Goal: Transaction & Acquisition: Purchase product/service

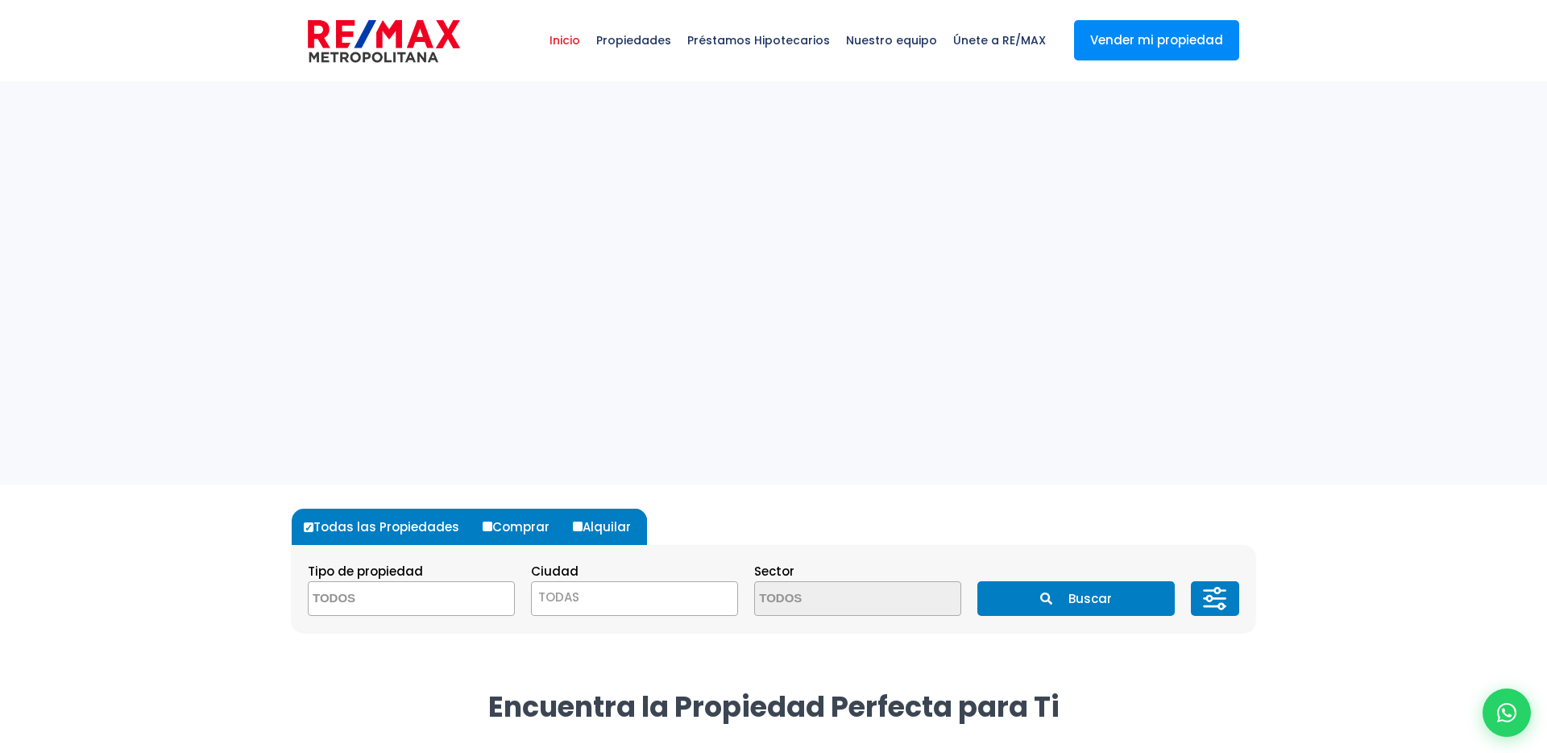
select select
click at [426, 246] on sr7-adjuster at bounding box center [773, 282] width 1547 height 403
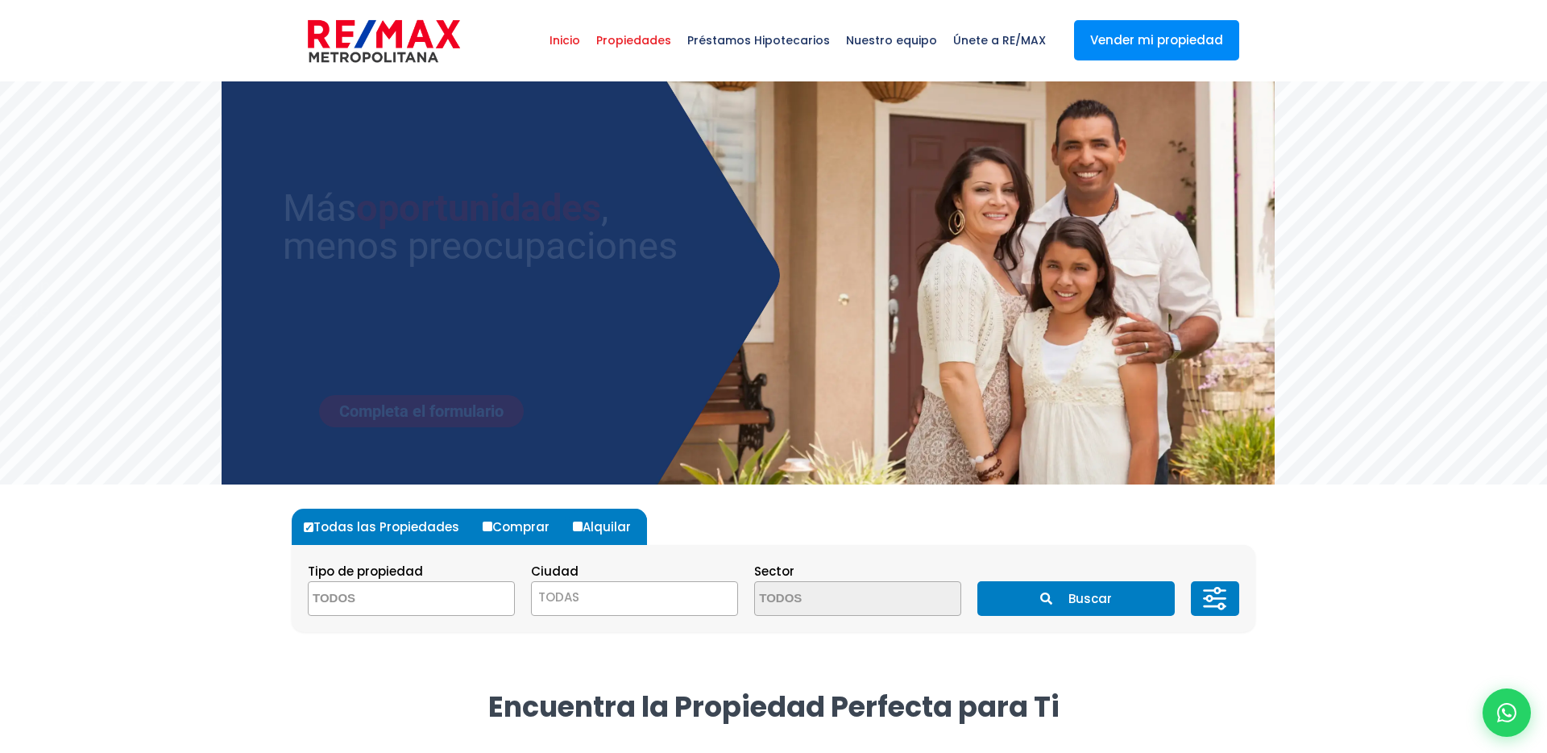
click at [661, 44] on span "Propiedades" at bounding box center [633, 40] width 91 height 48
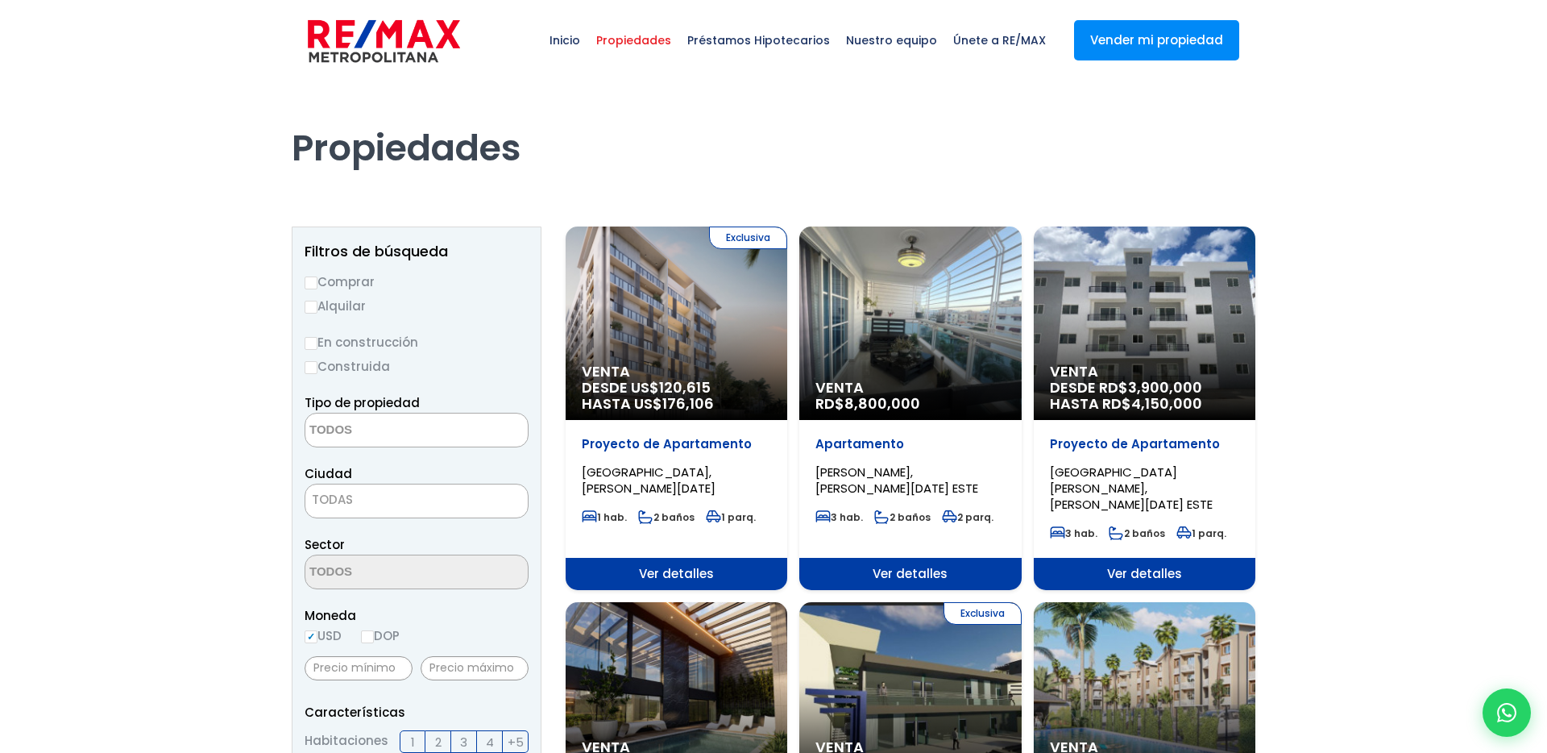
select select
click at [787, 352] on div "Venta RD$ 8,800,000" at bounding box center [677, 322] width 222 height 193
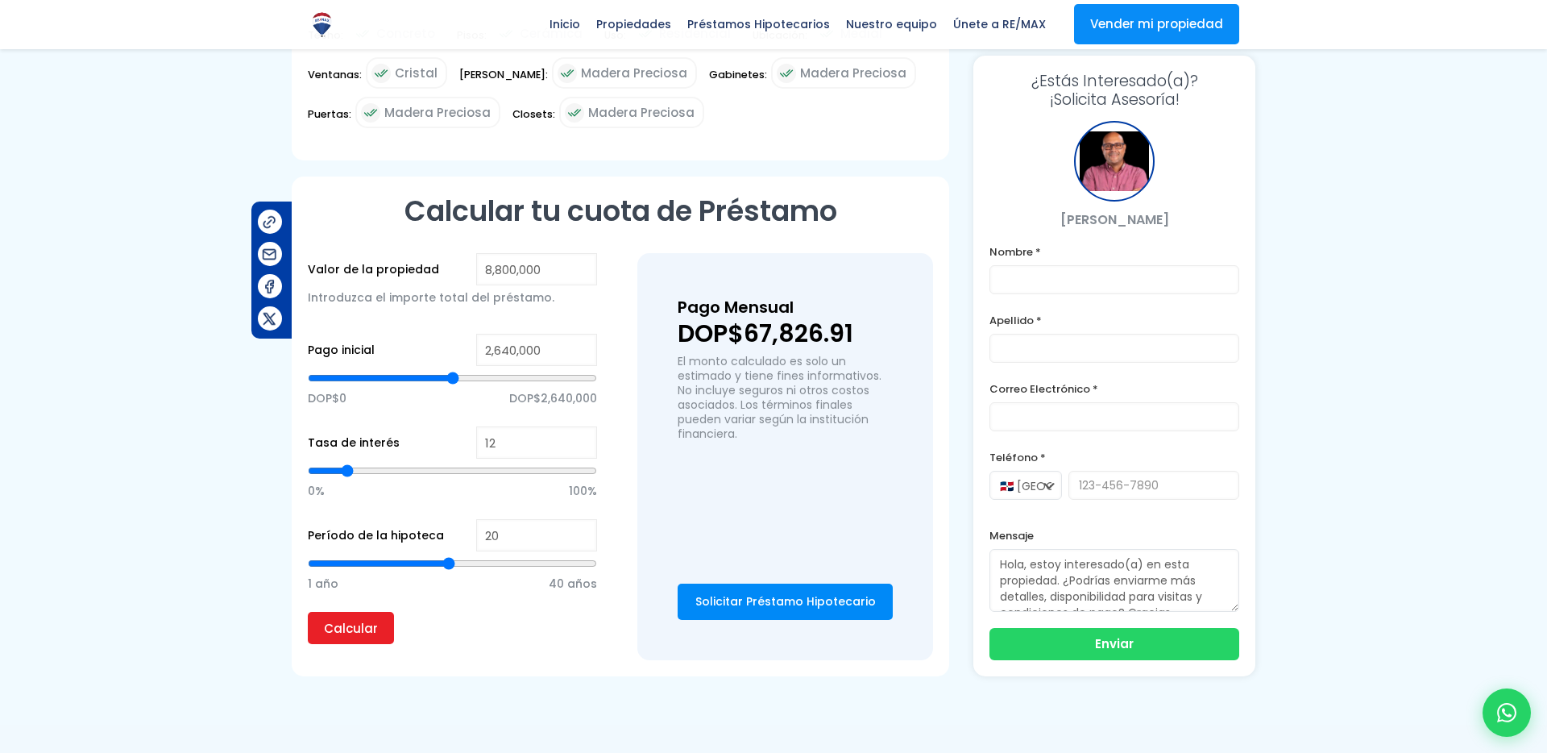
scroll to position [1085, 0]
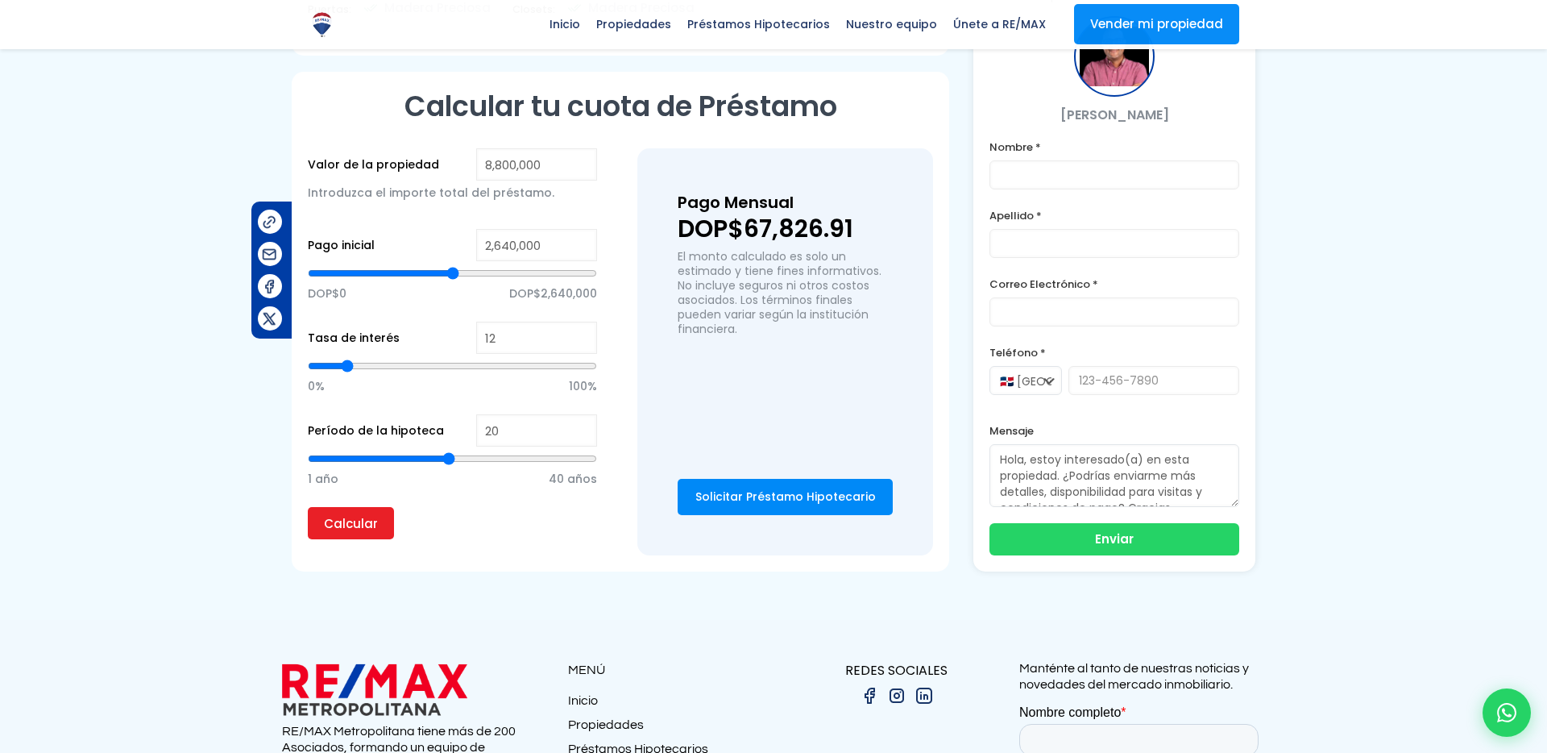
type input "21"
type input "20"
type input "19"
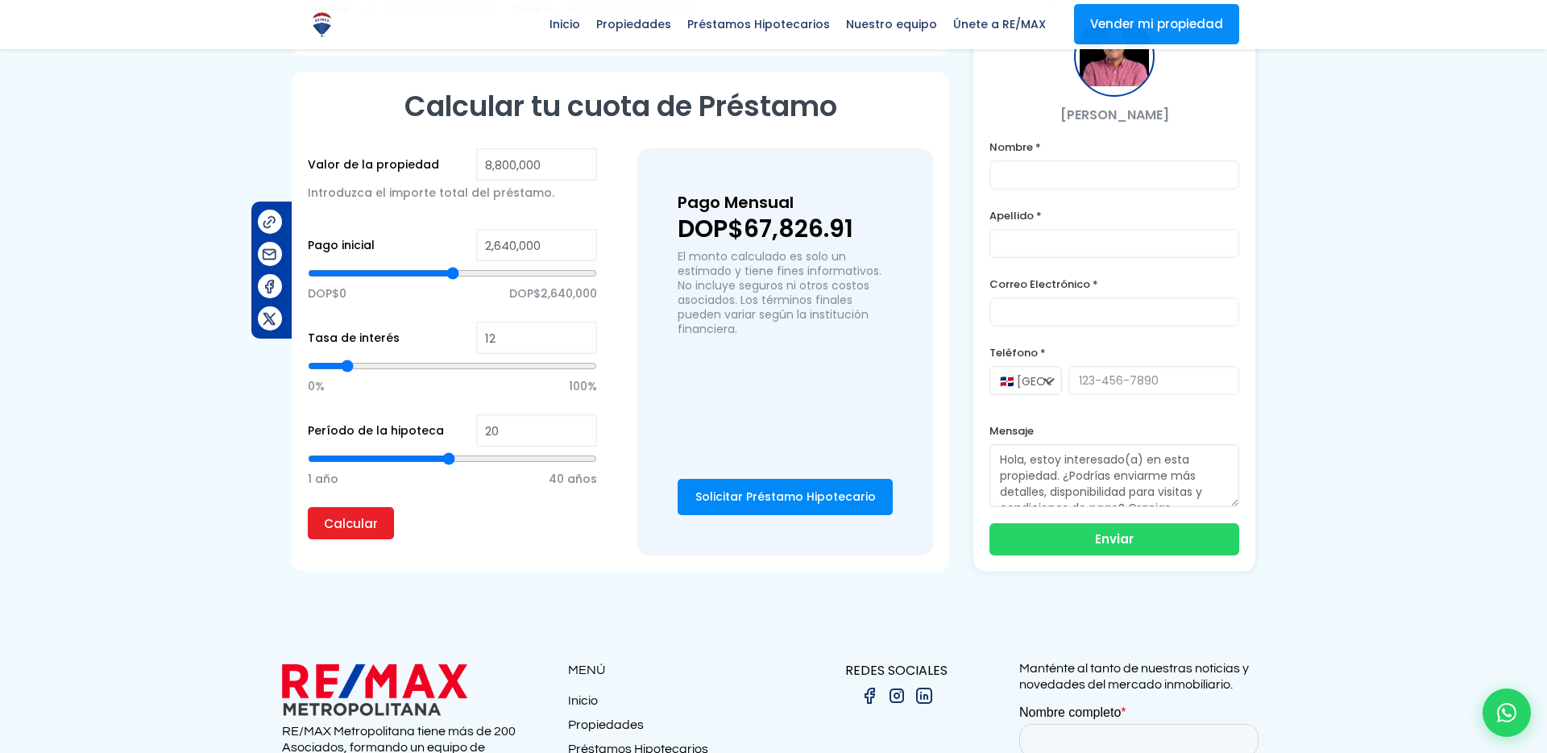
type input "19"
type input "18"
type input "17"
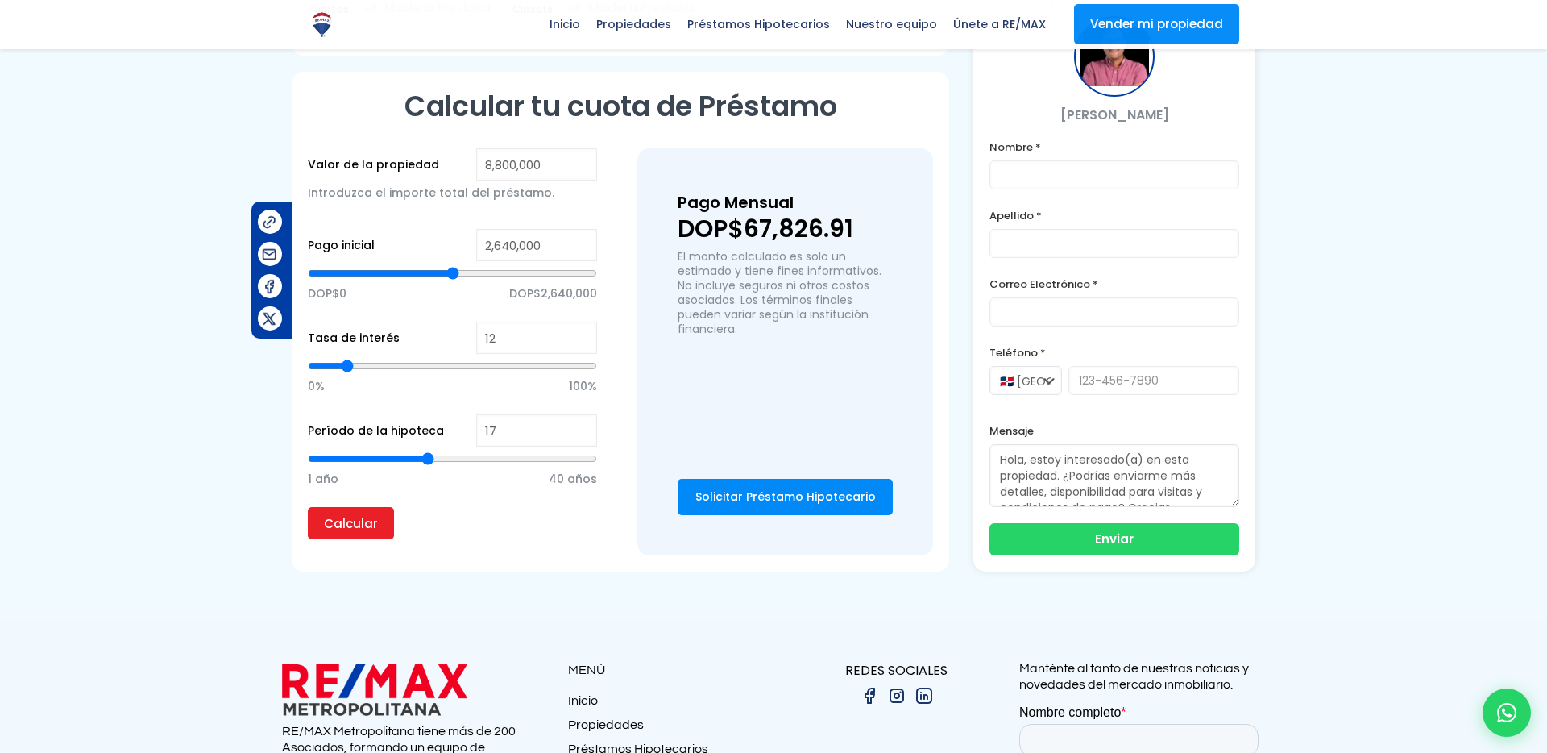
type input "16"
type input "15"
type input "14"
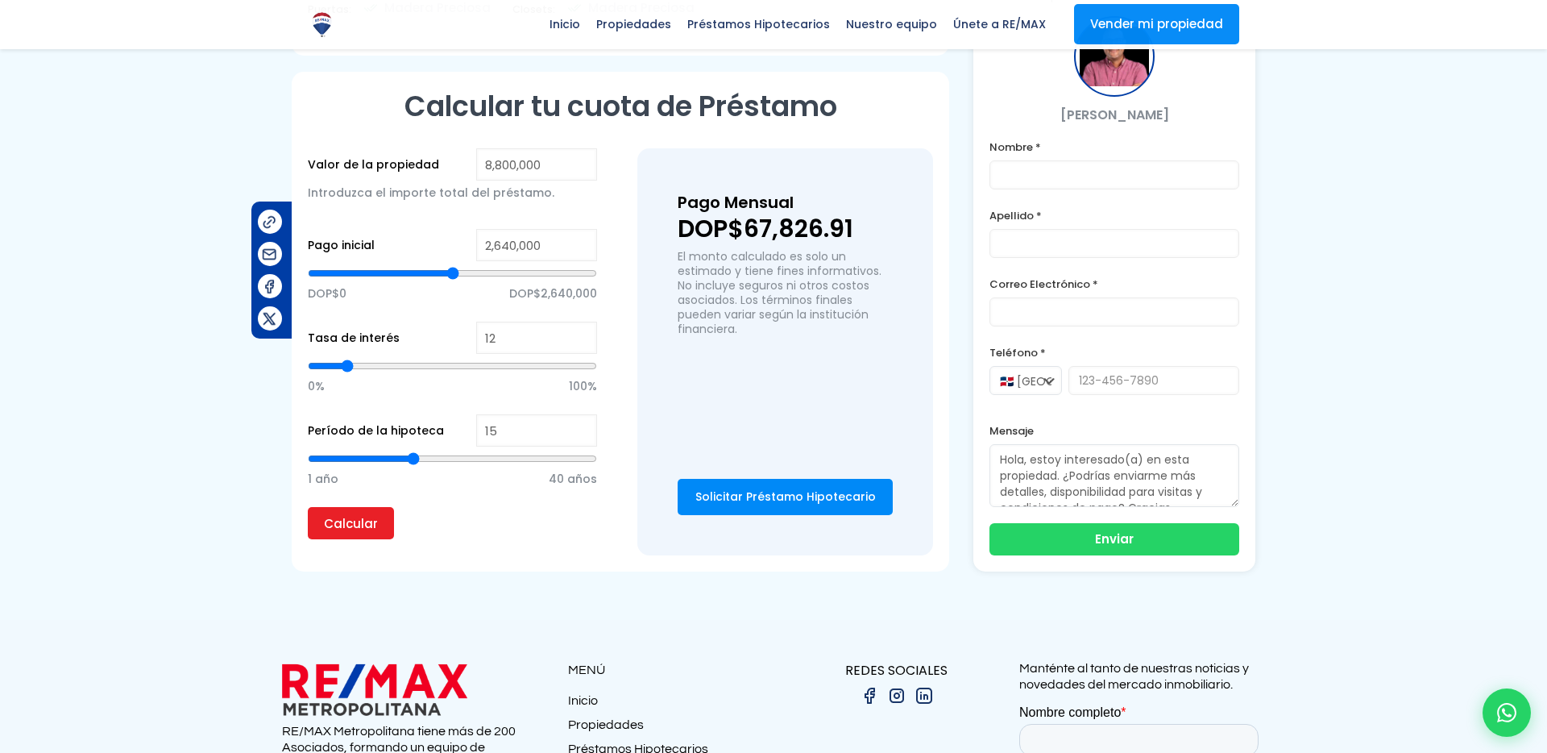
type input "14"
type input "13"
type input "12"
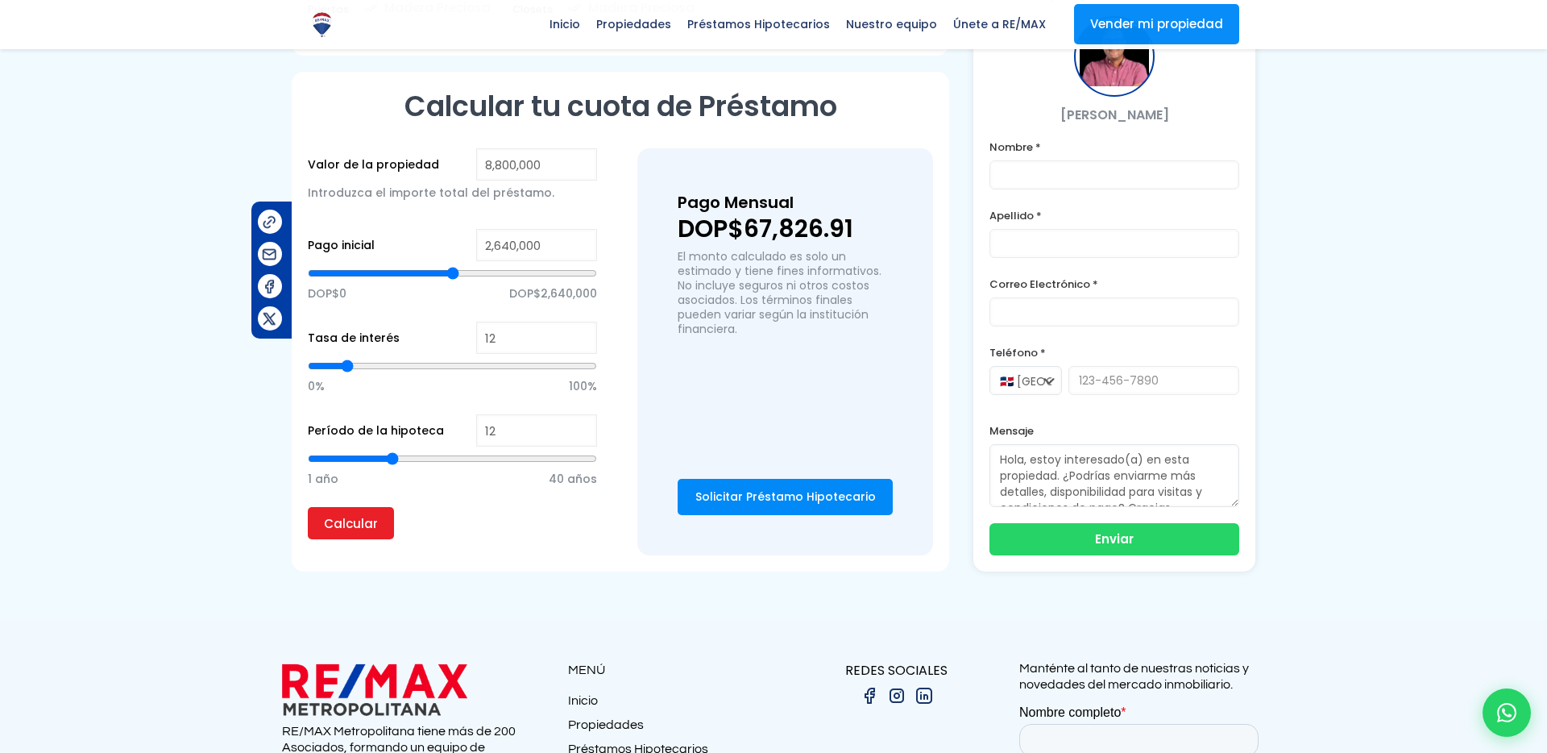
type input "11"
type input "10"
type input "9"
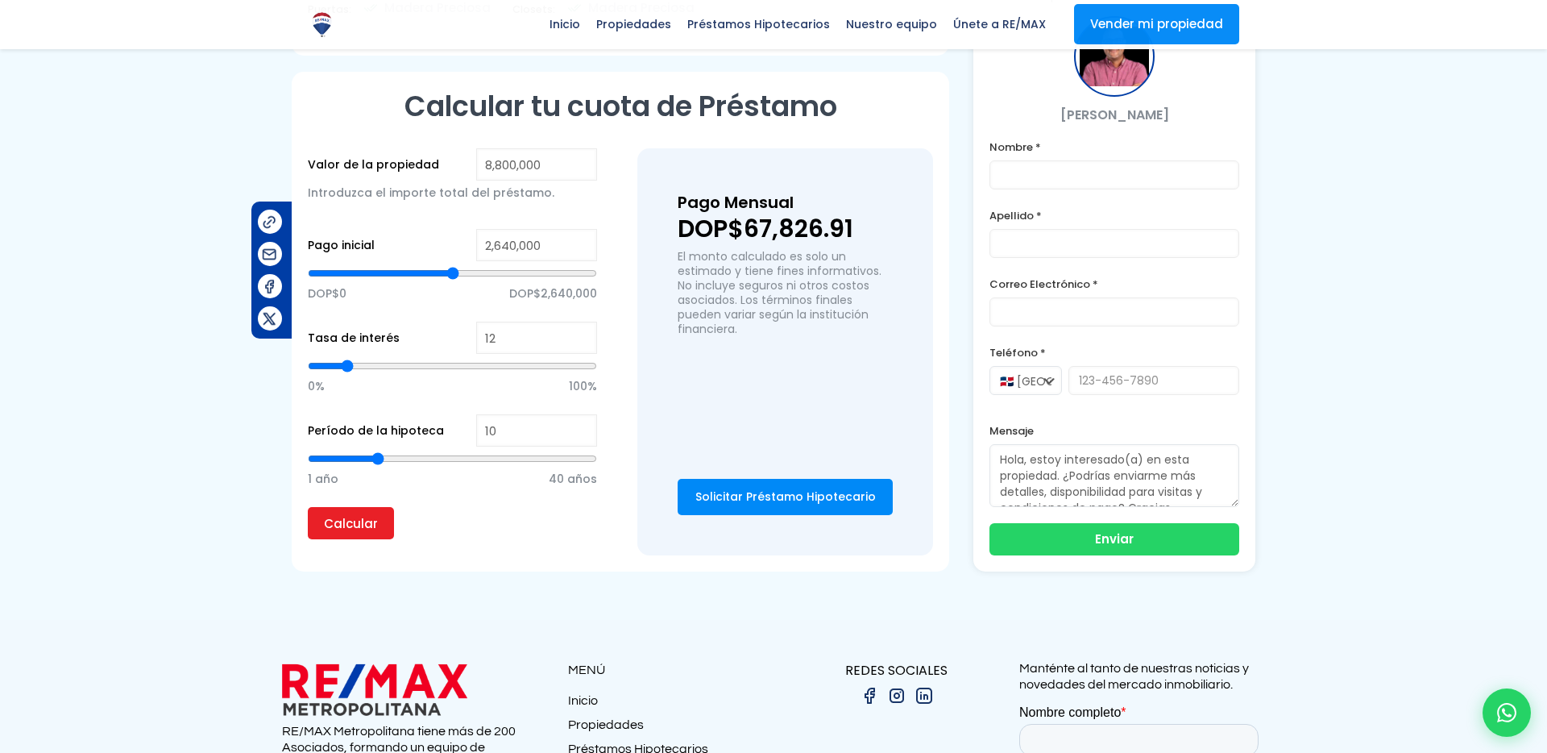
type input "9"
type input "8"
type input "7"
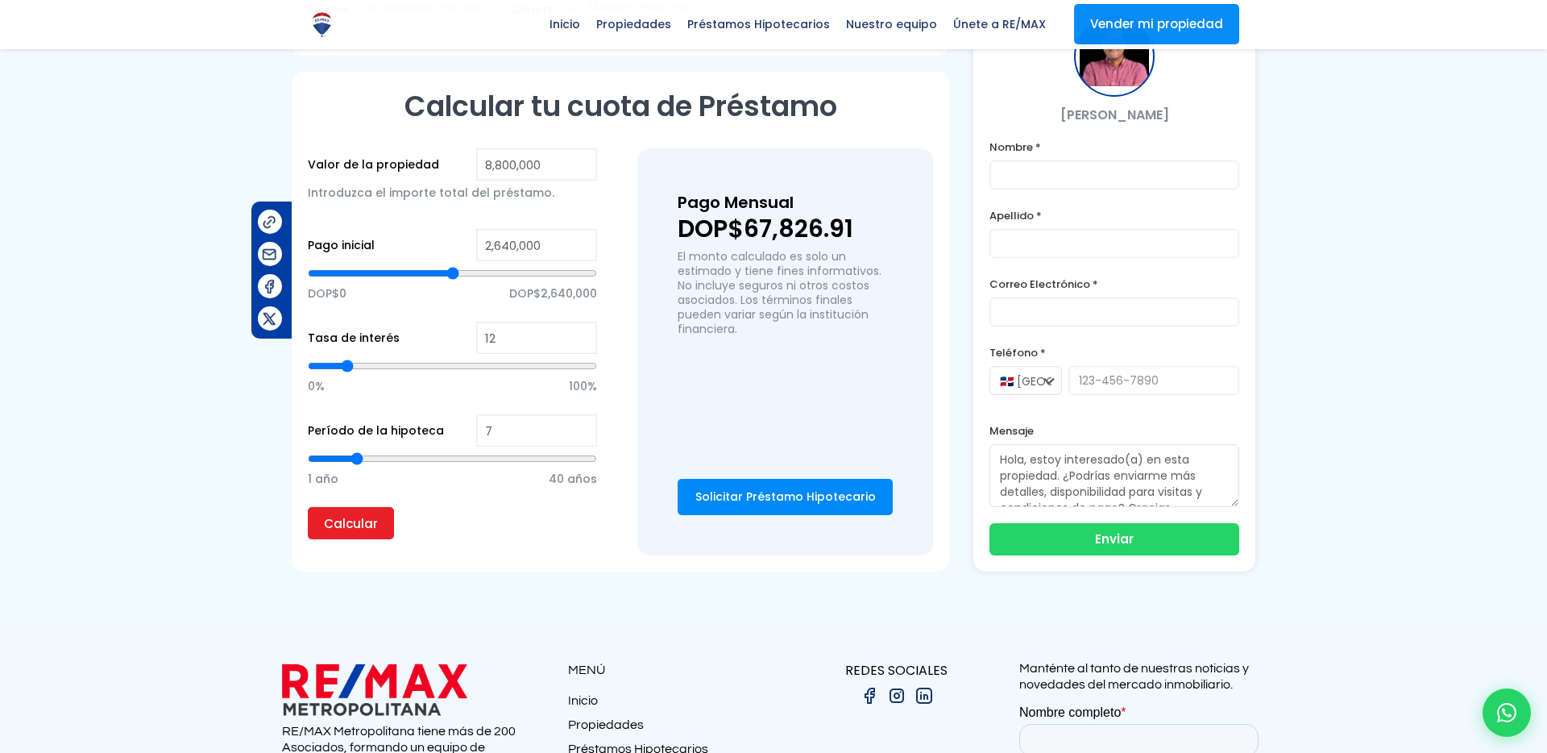
type input "6"
type input "5"
drag, startPoint x: 453, startPoint y: 401, endPoint x: 342, endPoint y: 400, distance: 111.2
type input "5"
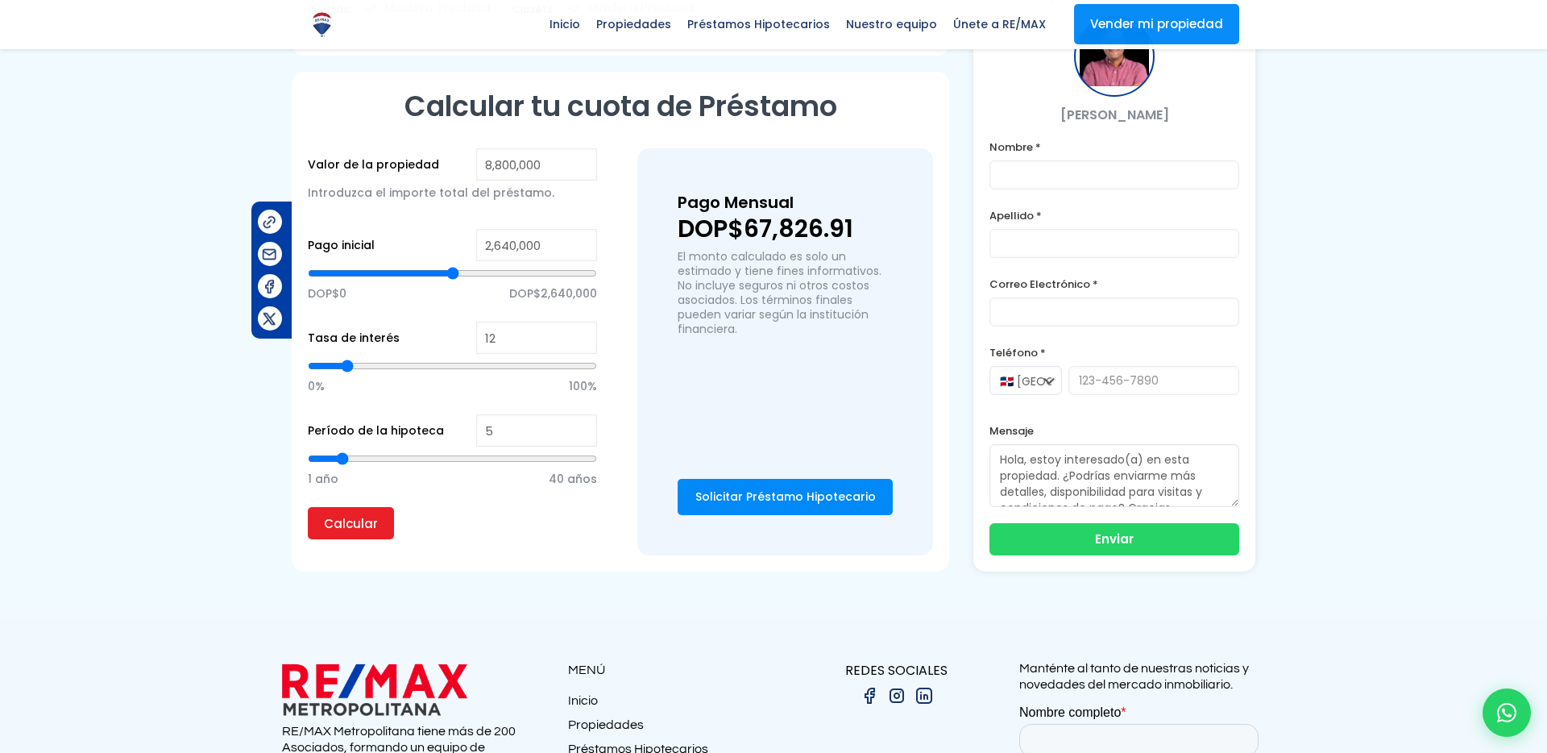
click at [342, 450] on input "range" at bounding box center [452, 458] width 289 height 16
type input "4"
type input "3"
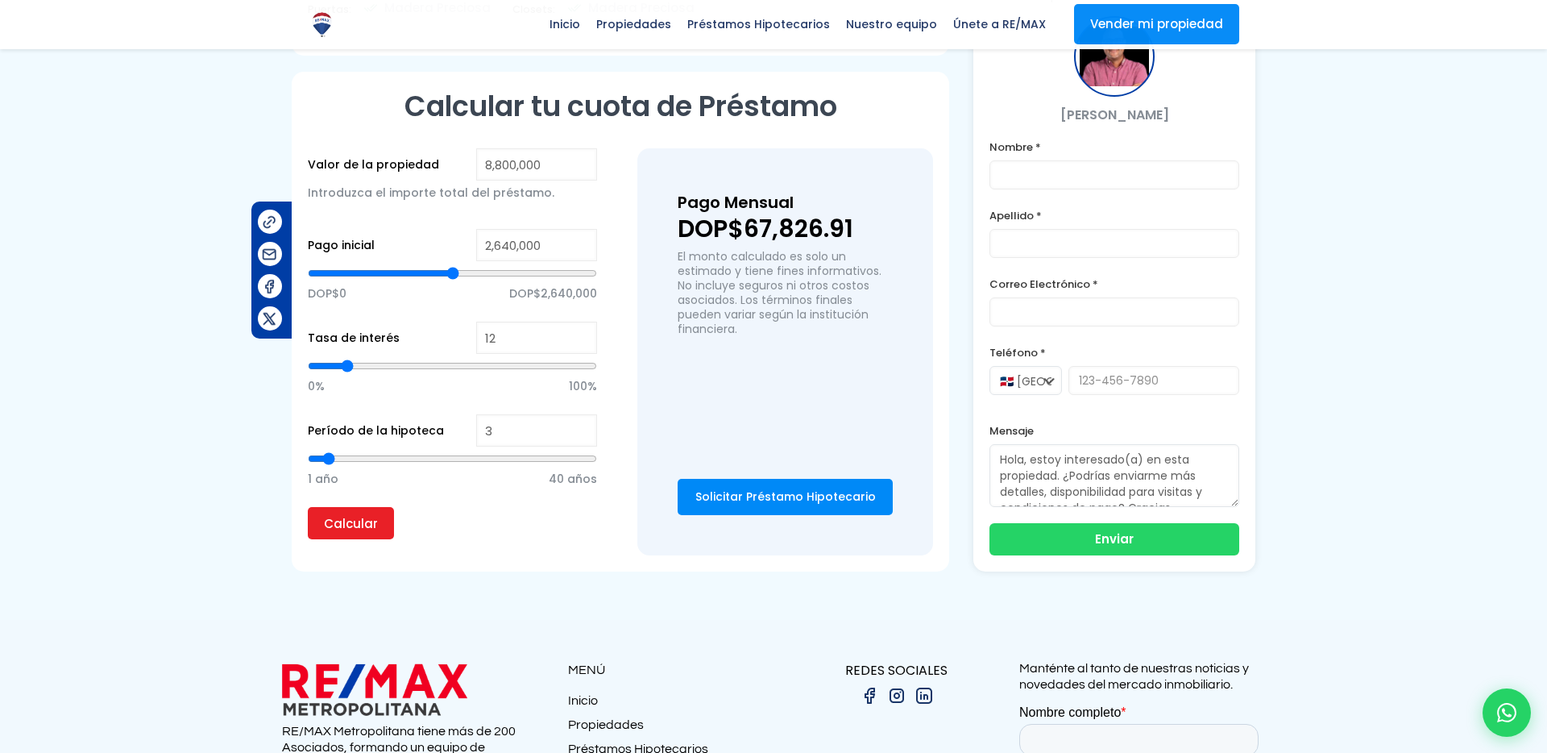
type input "2"
type input "1"
drag, startPoint x: 342, startPoint y: 400, endPoint x: 291, endPoint y: 397, distance: 50.9
type input "1"
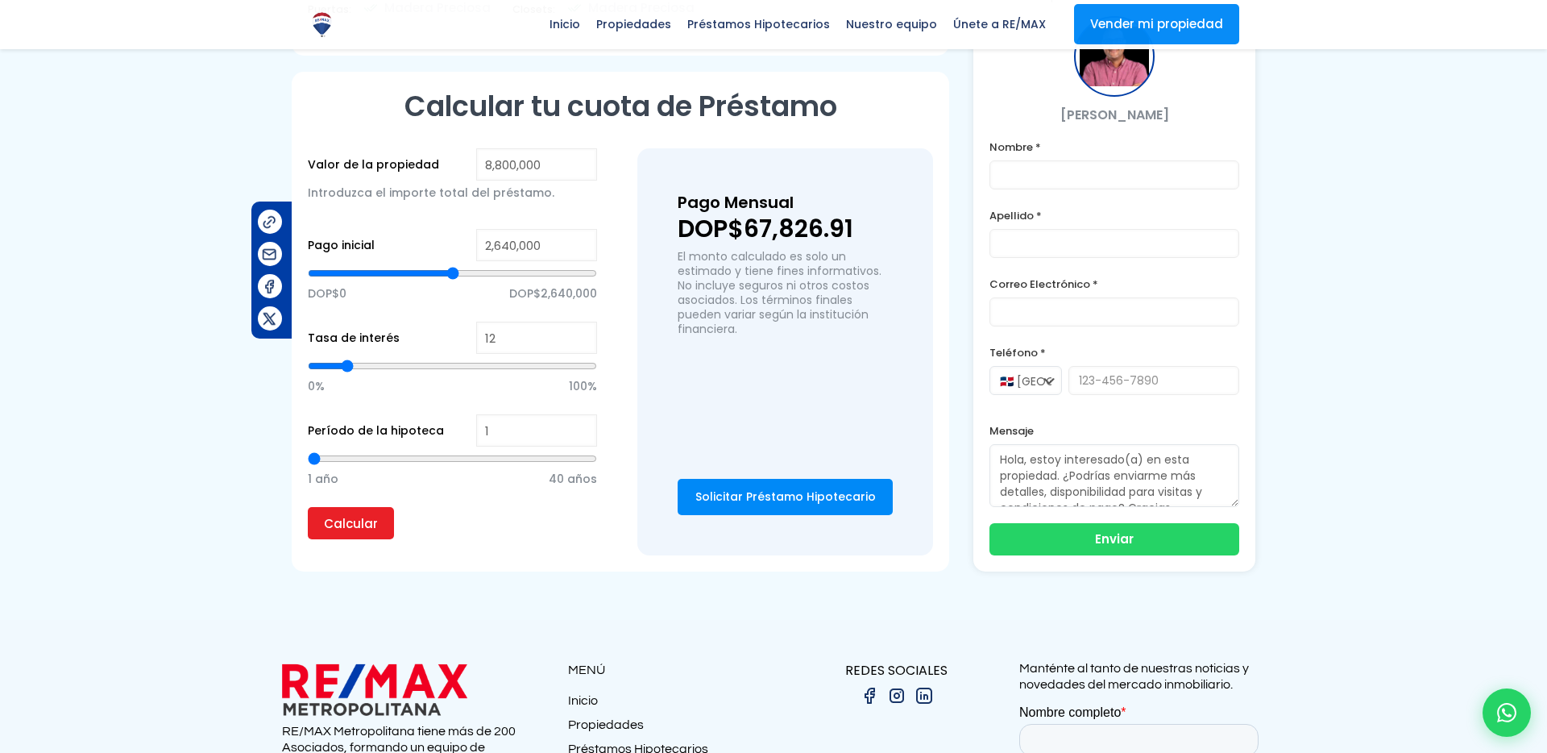
click at [308, 450] on input "range" at bounding box center [452, 458] width 289 height 16
type input "2"
type input "4"
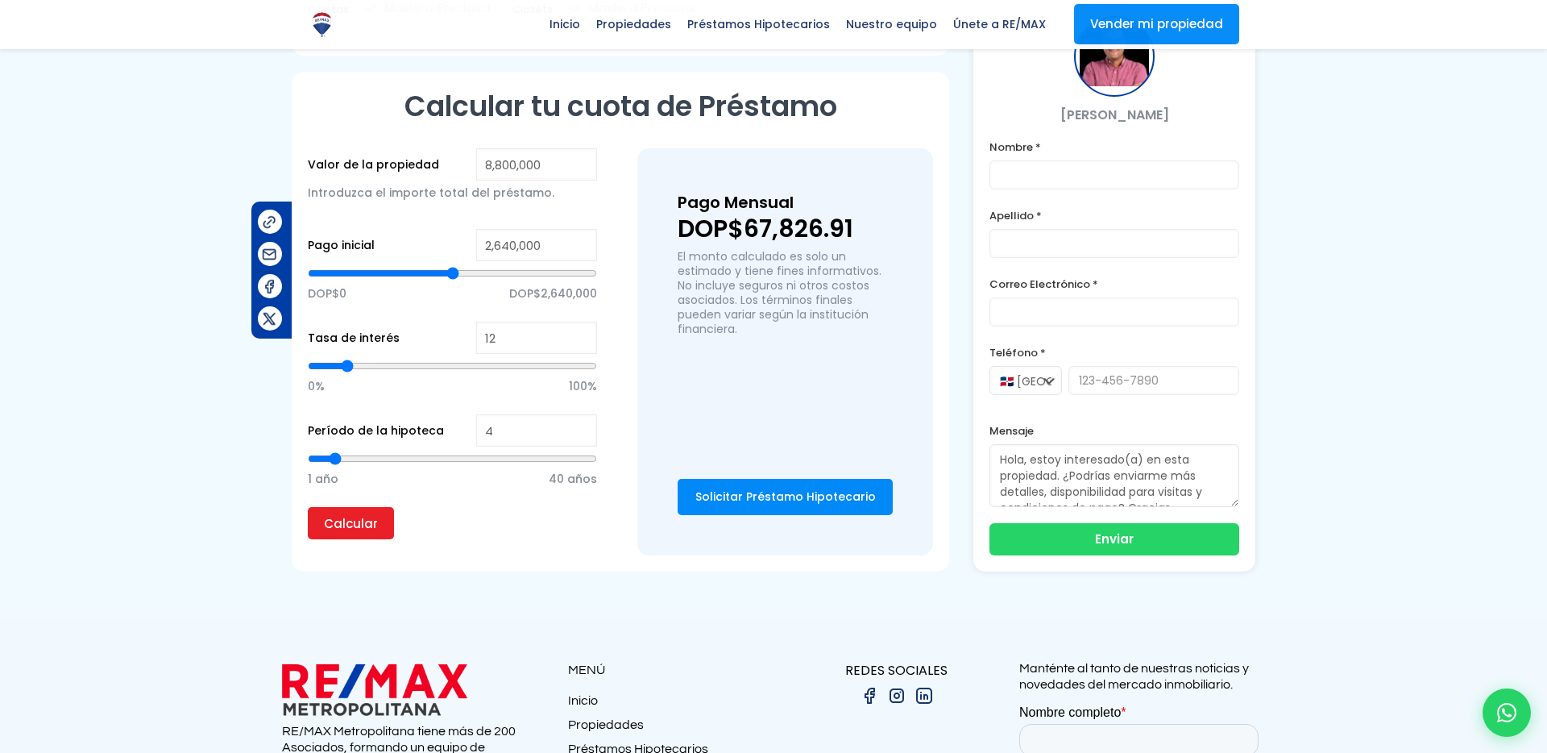
type input "7"
type input "12"
type input "18"
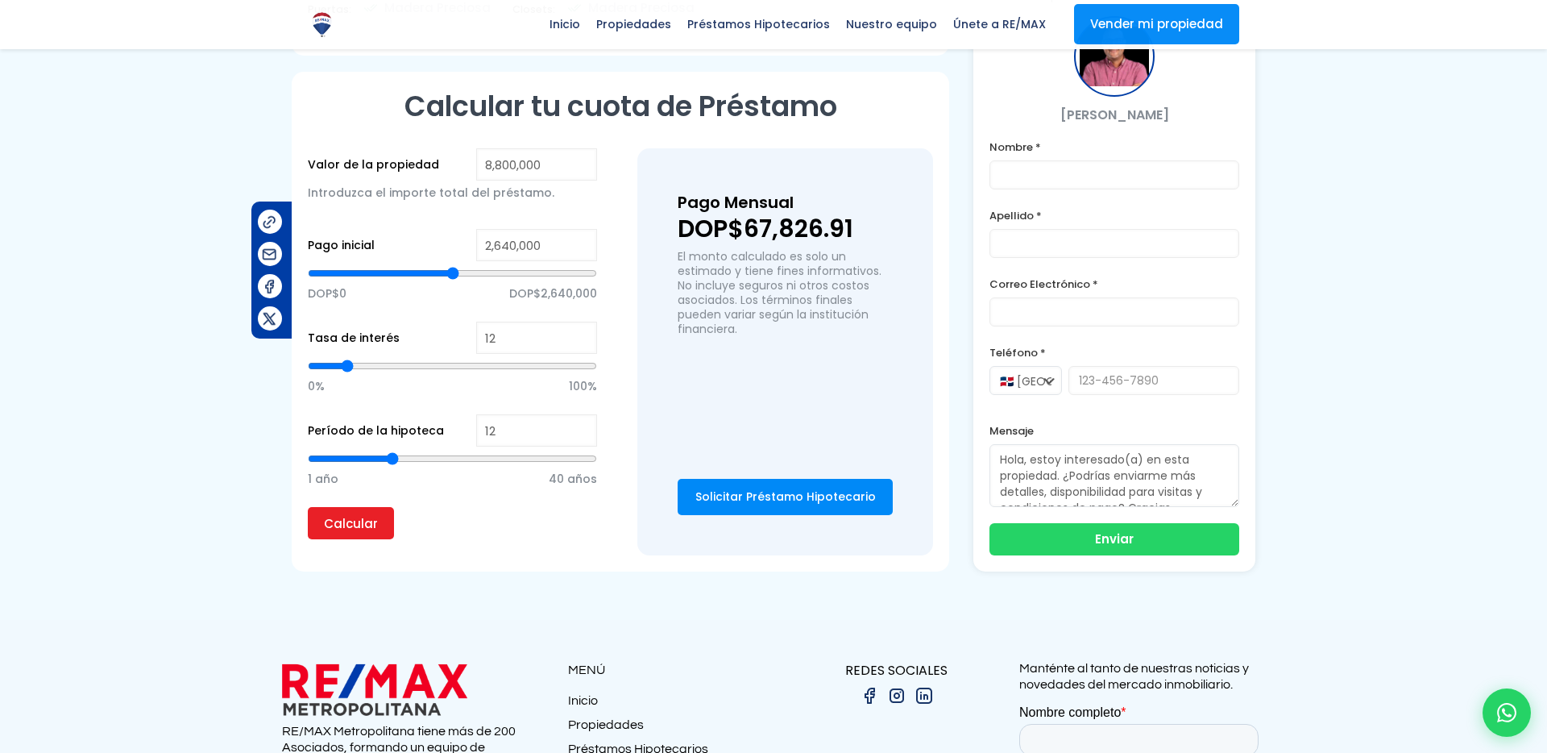
type input "18"
type input "25"
type input "31"
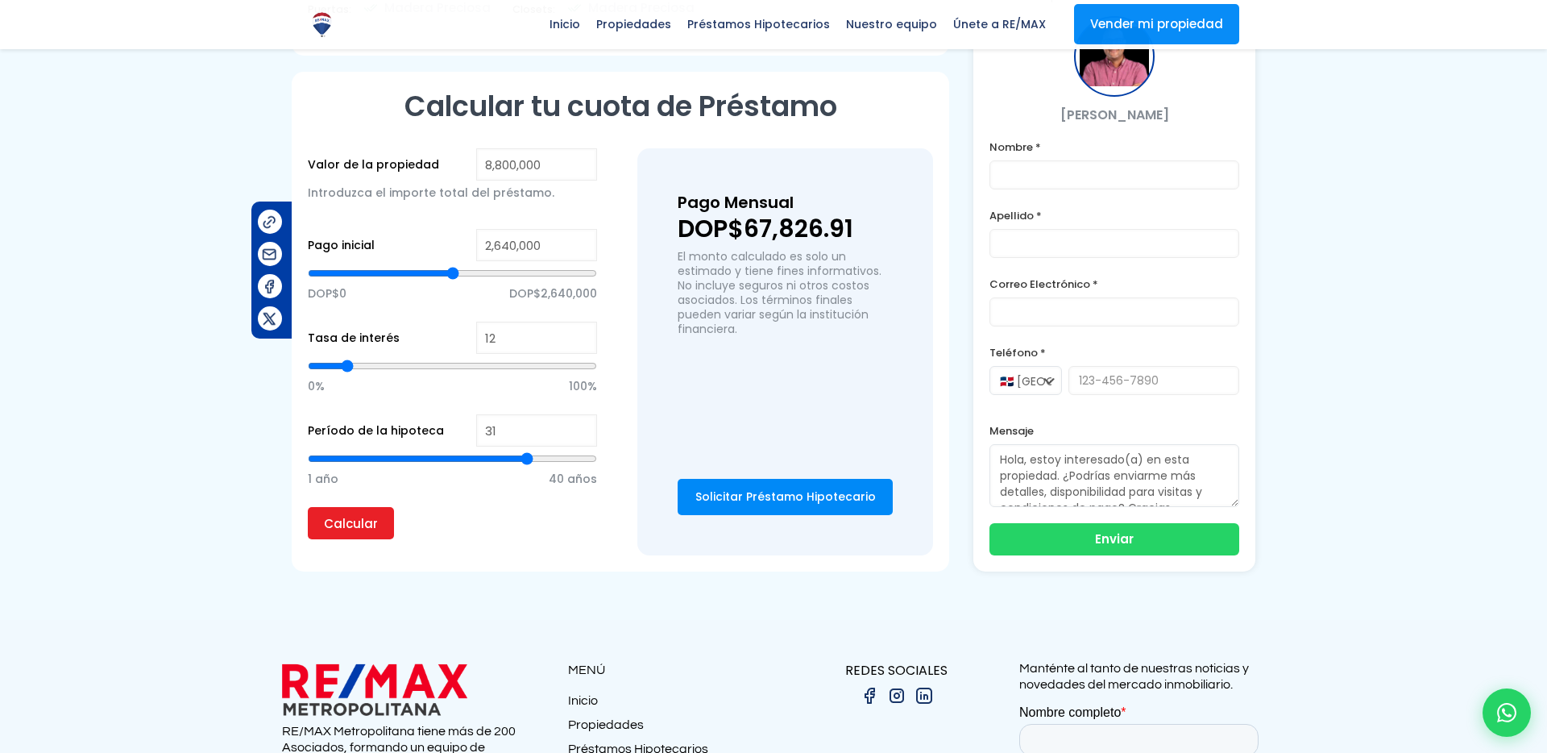
type input "35"
type input "38"
type input "40"
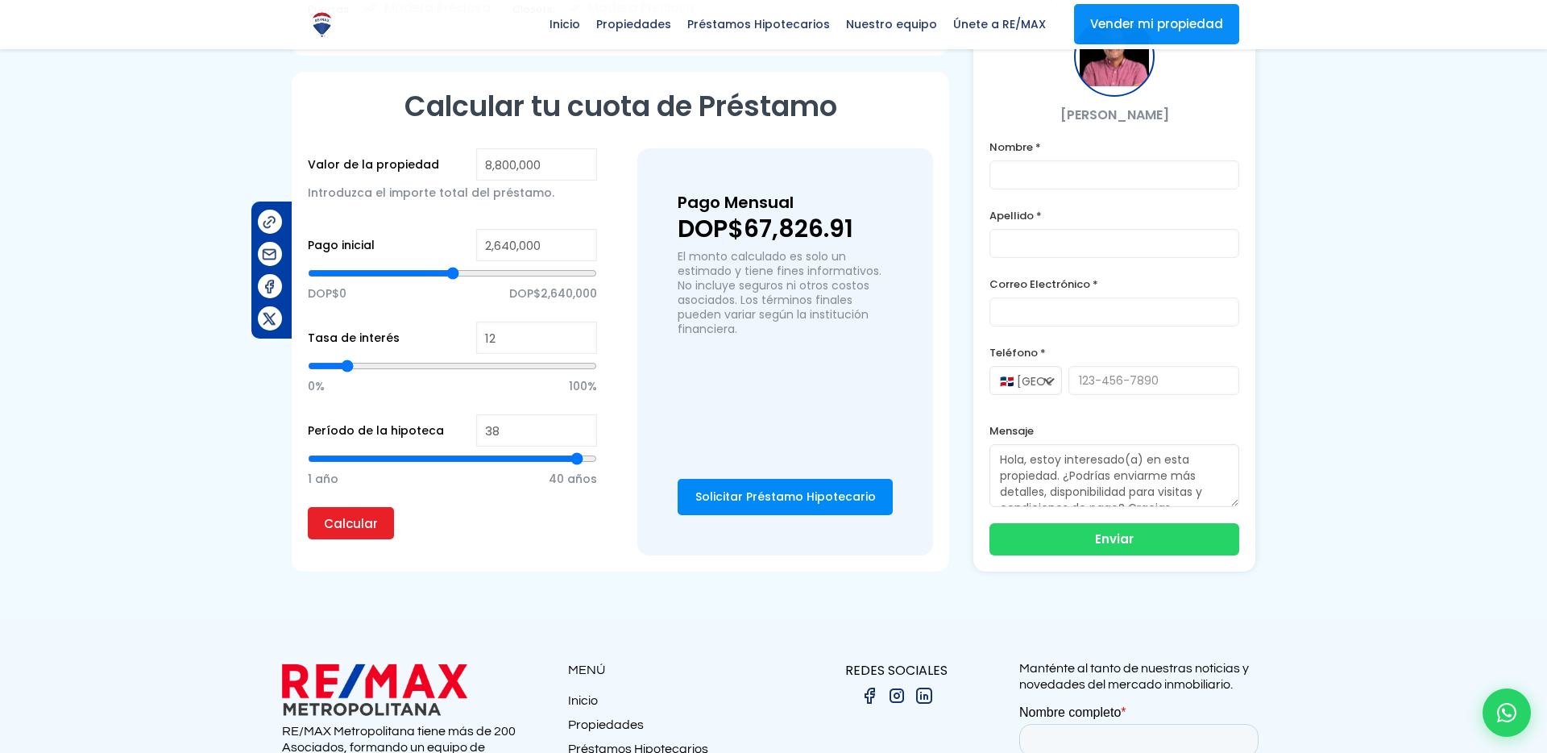
type input "40"
type input "38"
type input "35"
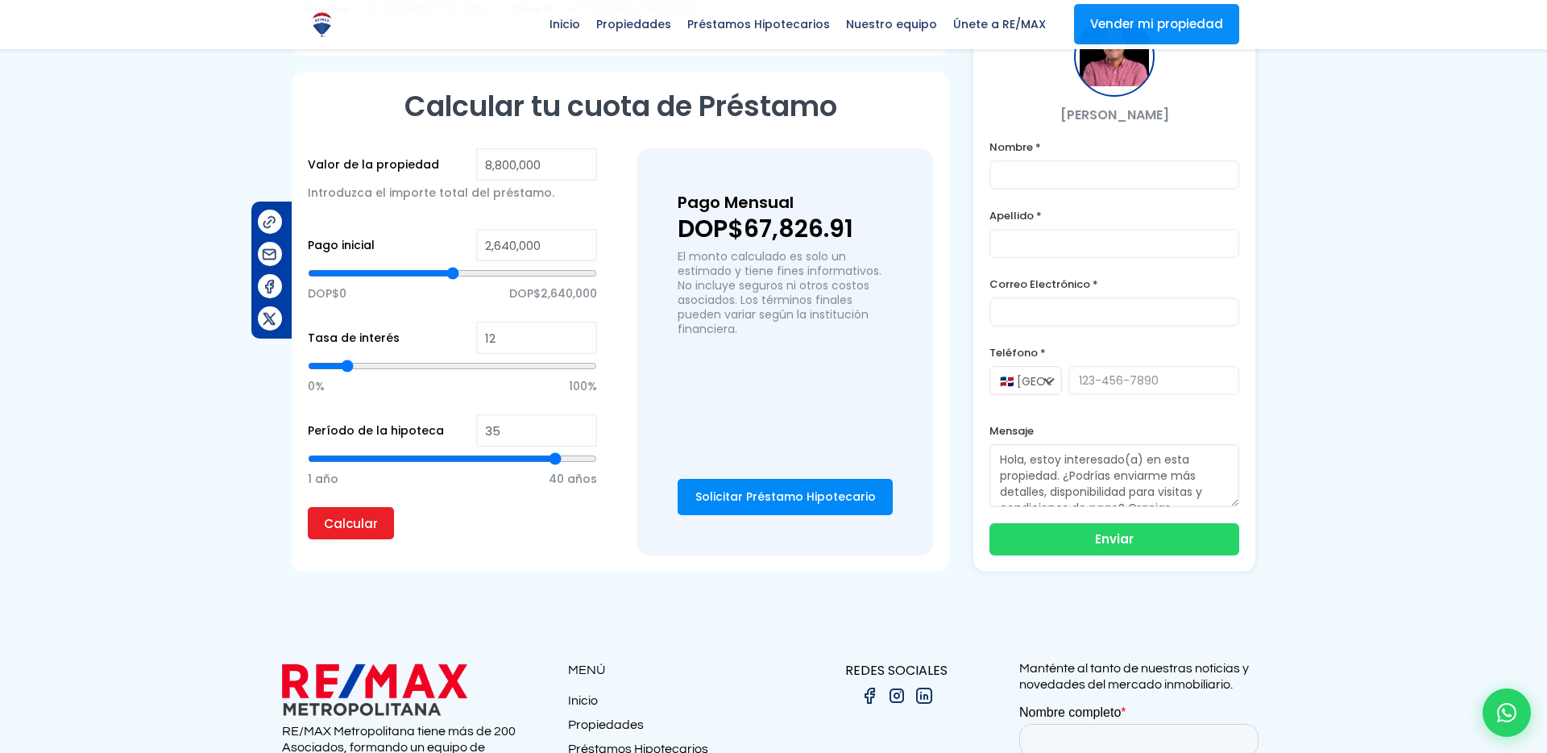
type input "31"
type input "27"
type input "24"
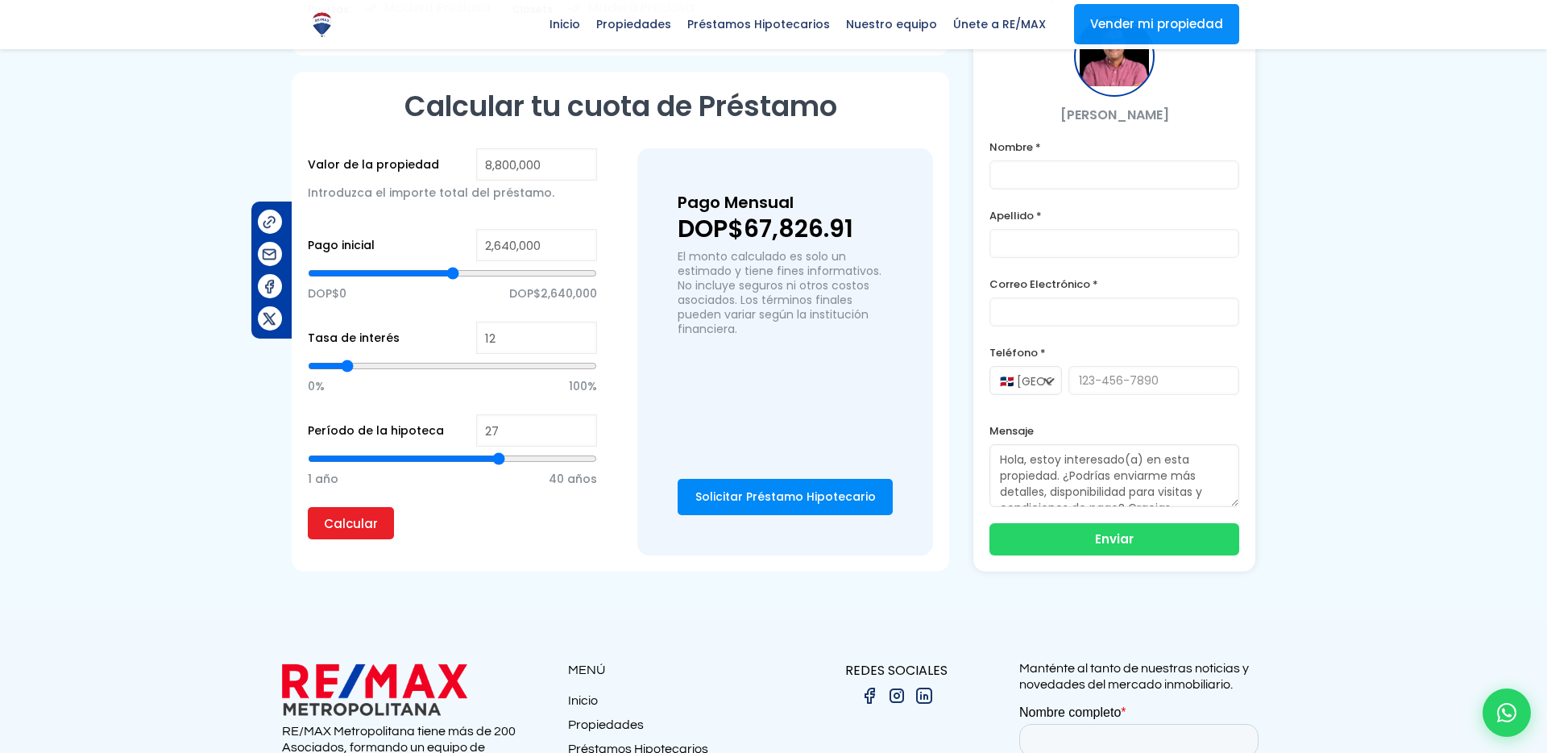
type input "24"
type input "22"
type input "20"
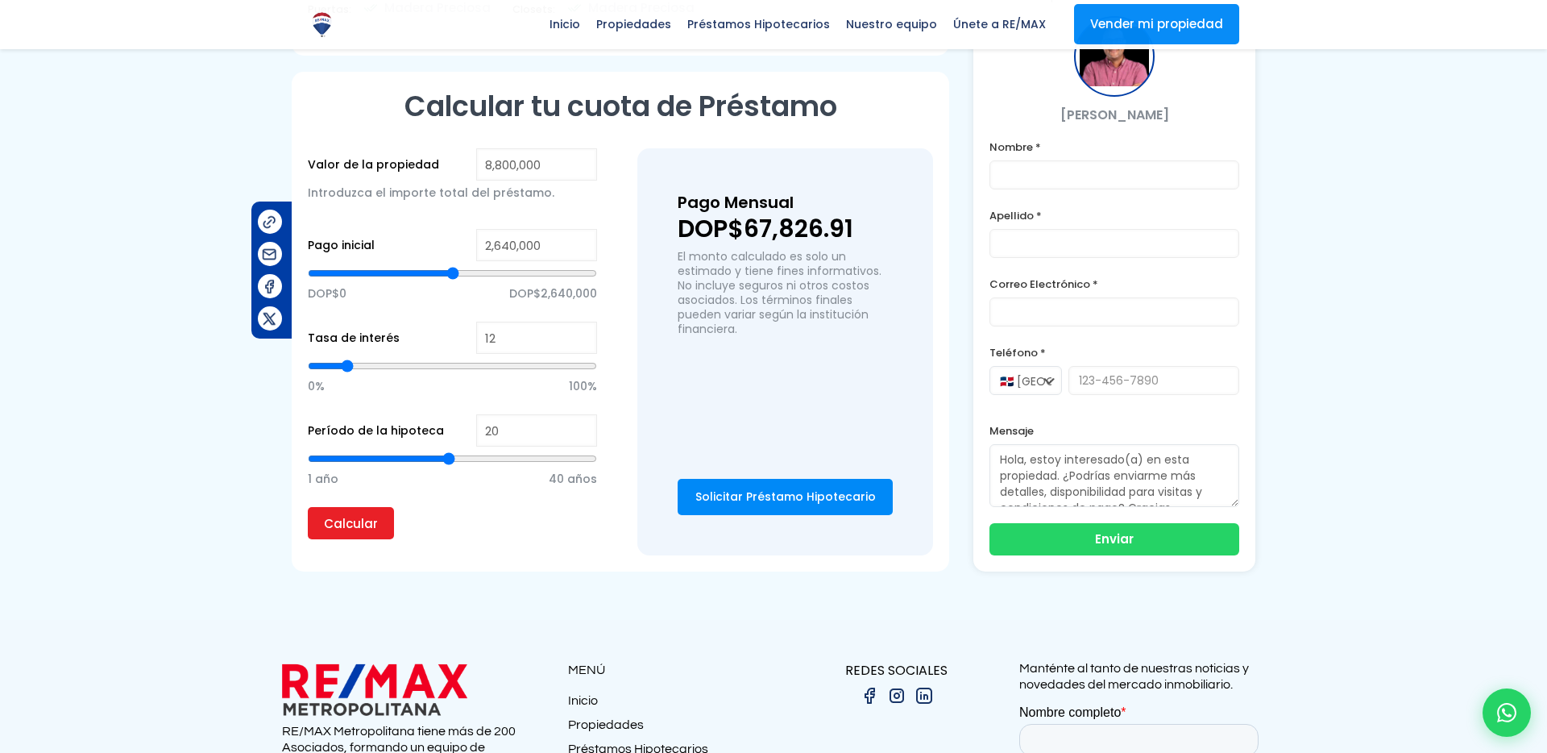
type input "18"
type input "17"
type input "15"
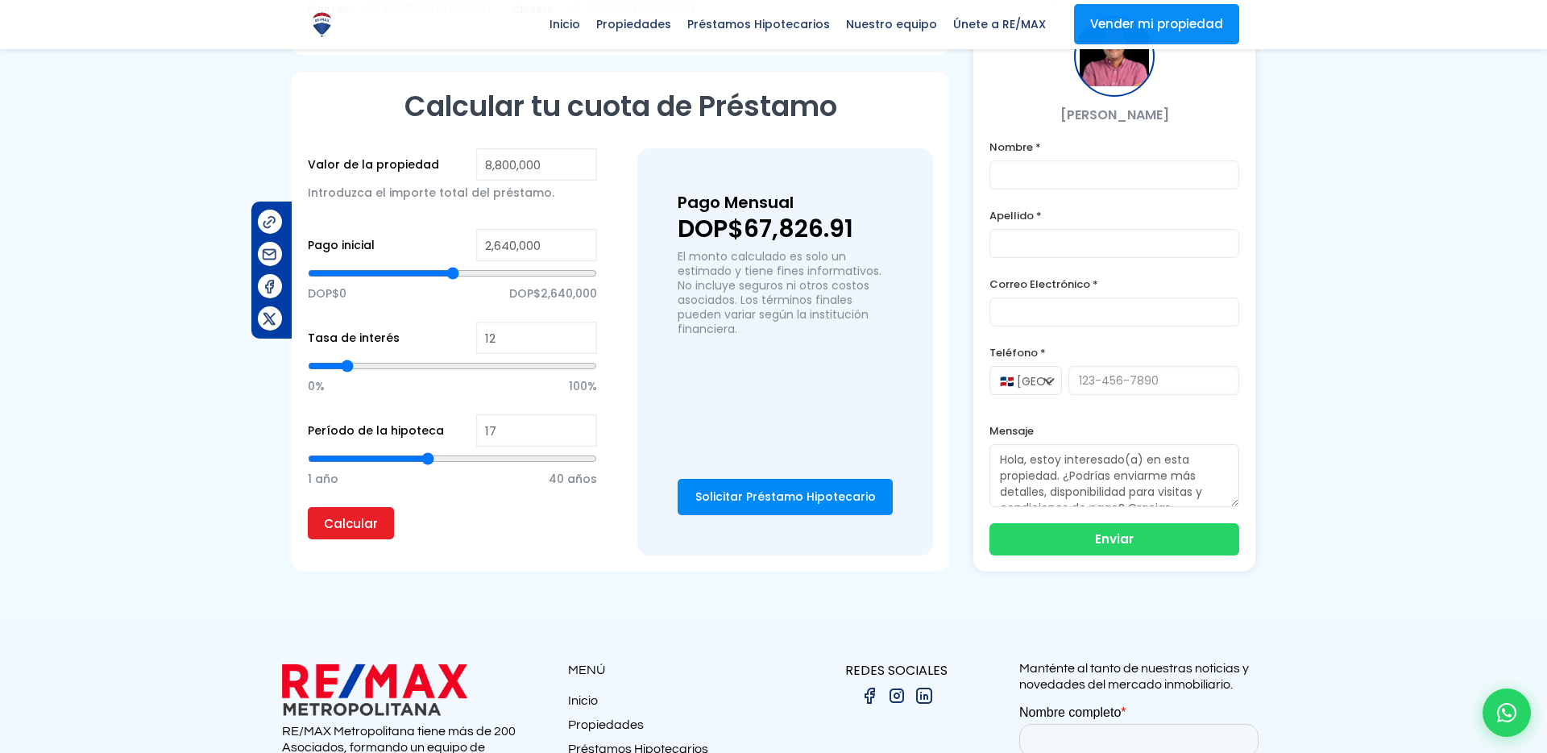
type input "15"
type input "14"
type input "13"
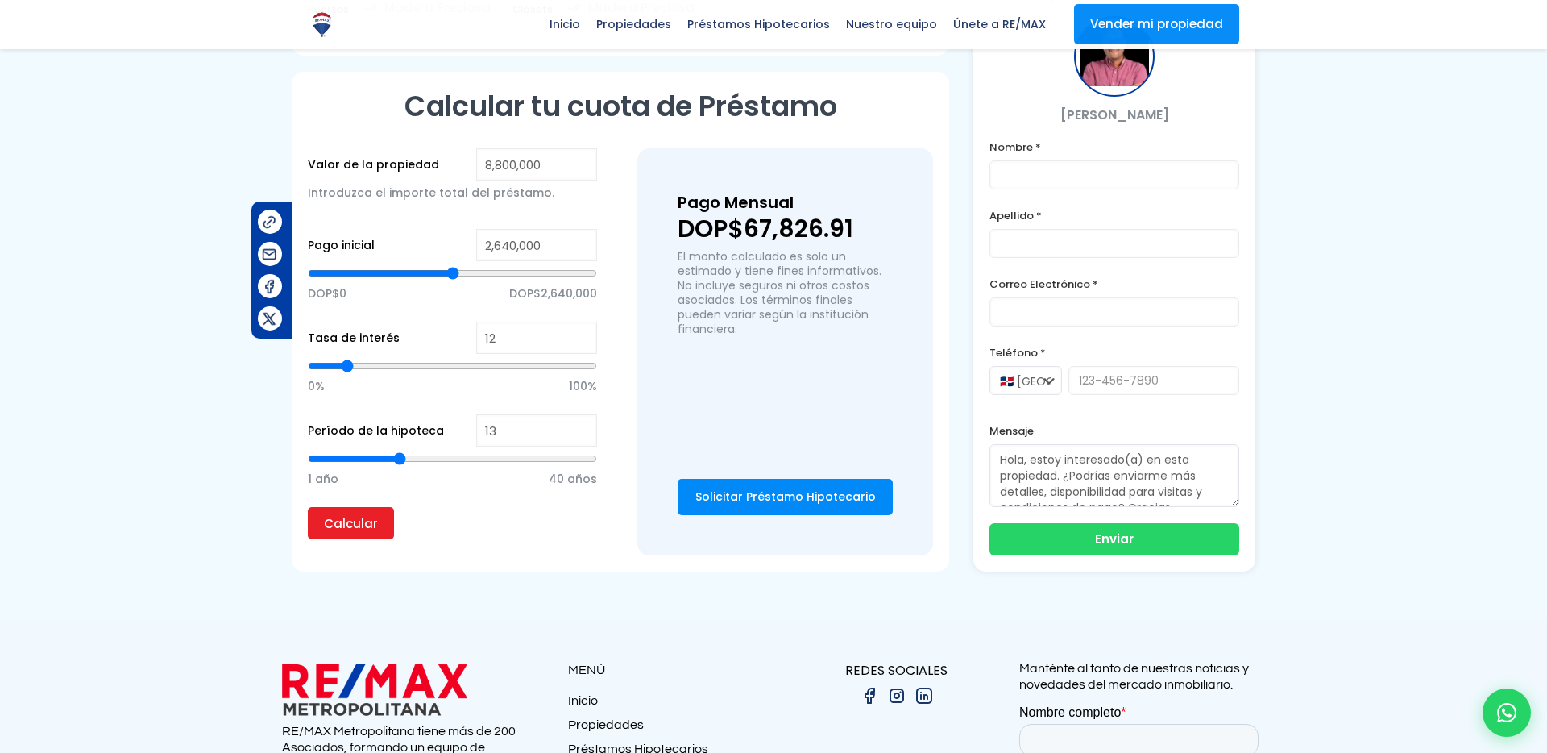
type input "12"
type input "13"
type input "14"
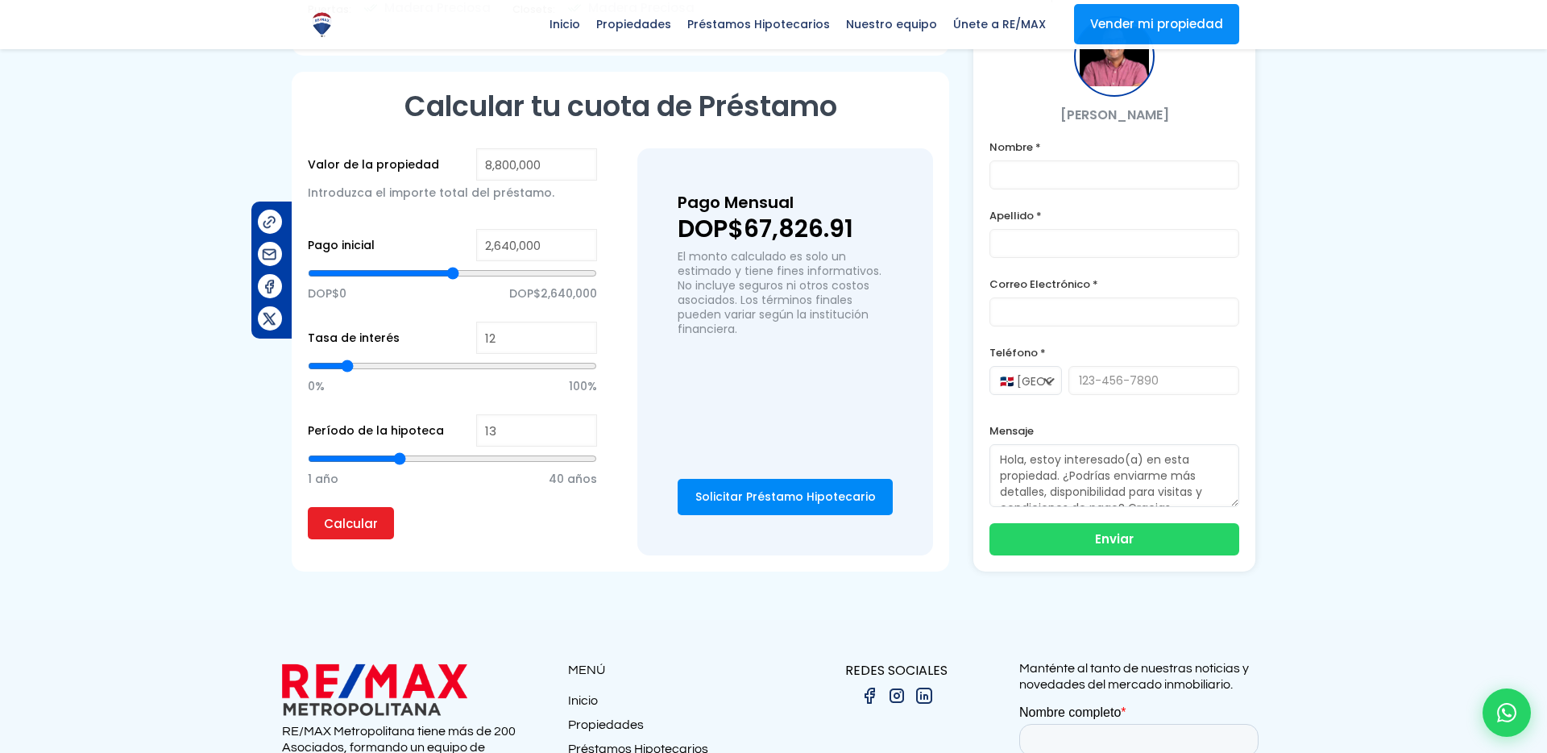
type input "14"
type input "15"
type input "16"
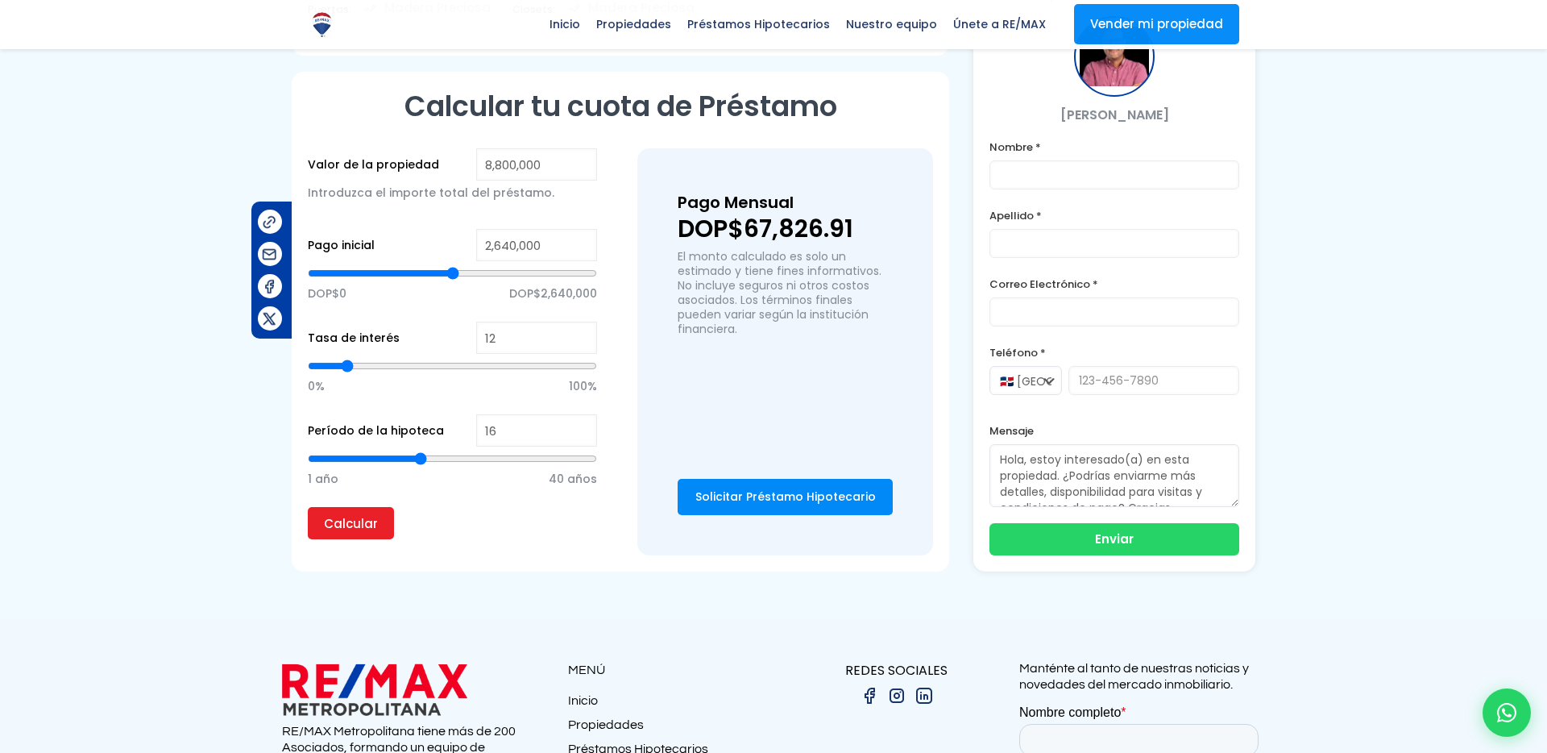
type input "17"
type input "18"
drag, startPoint x: 313, startPoint y: 400, endPoint x: 433, endPoint y: 413, distance: 120.7
type input "18"
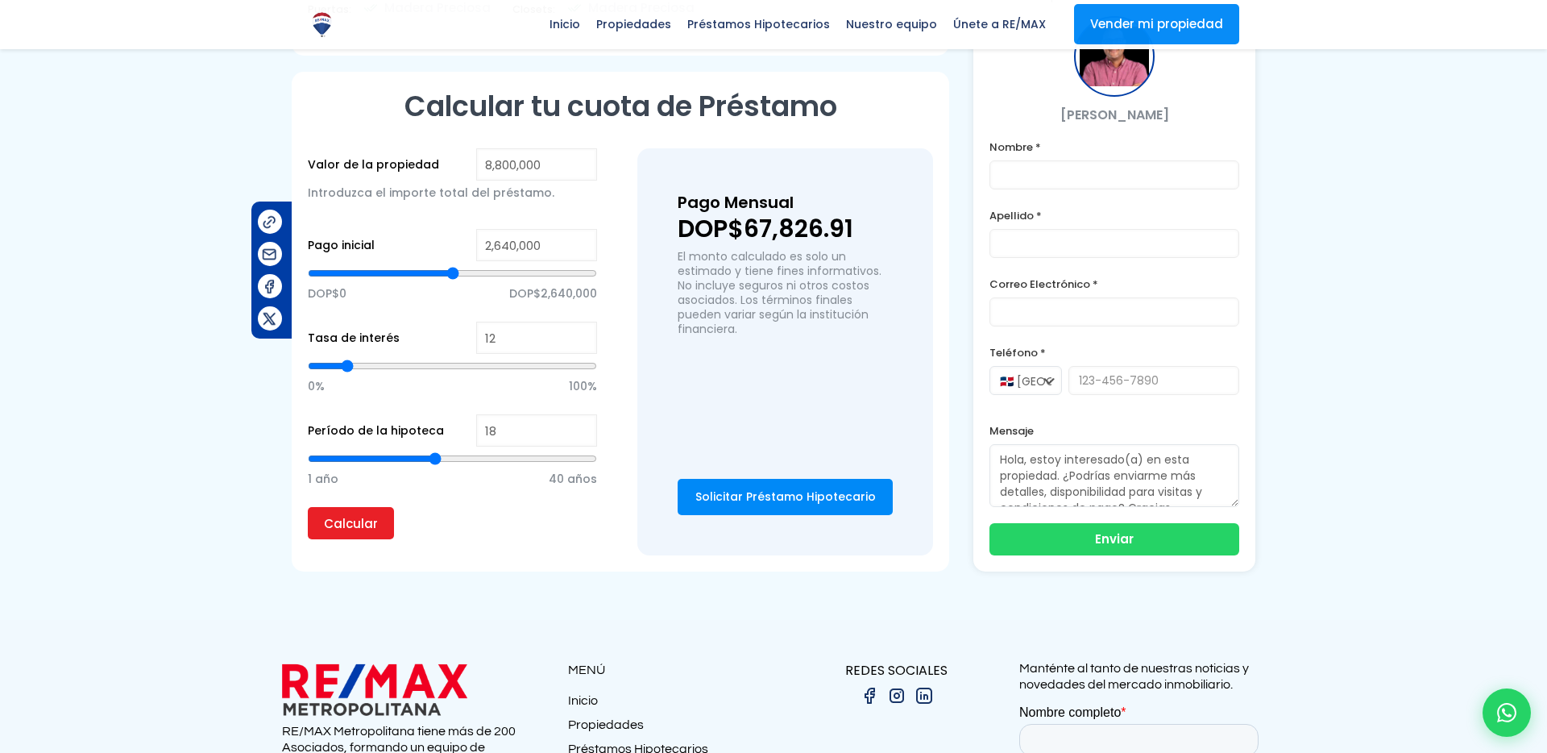
click at [433, 450] on input "range" at bounding box center [452, 458] width 289 height 16
click at [455, 454] on div "1 año 40 años" at bounding box center [452, 476] width 289 height 60
